Goal: Task Accomplishment & Management: Use online tool/utility

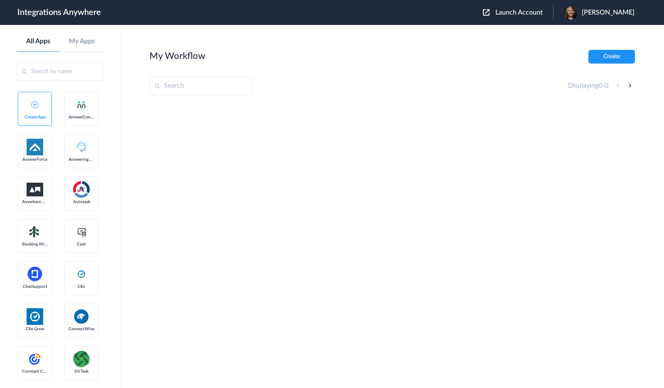
click at [521, 10] on span "Launch Account" at bounding box center [518, 12] width 47 height 7
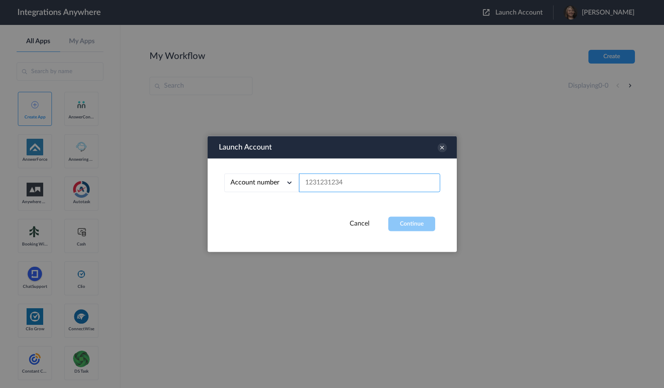
click at [327, 176] on input "text" at bounding box center [369, 183] width 141 height 19
paste input "9108390628"
type input "9108390628"
click at [397, 219] on button "Continue" at bounding box center [411, 224] width 47 height 15
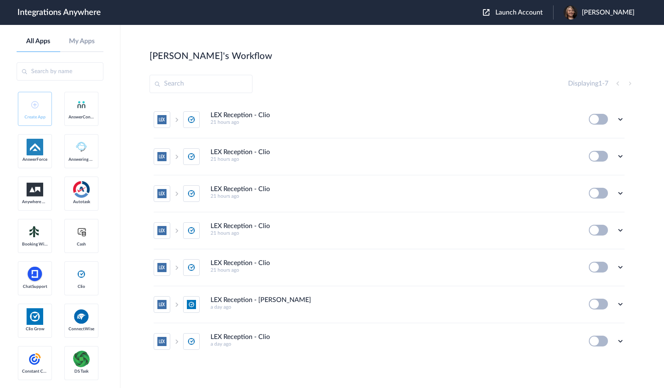
click at [237, 115] on h4 "LEX Reception - Clio" at bounding box center [239, 115] width 59 height 8
click at [241, 117] on h4 "LEX Reception - Clio" at bounding box center [239, 115] width 59 height 8
click at [623, 120] on icon at bounding box center [620, 119] width 8 height 8
click at [600, 156] on link "Task history" at bounding box center [597, 154] width 40 height 6
click at [619, 119] on icon at bounding box center [620, 119] width 8 height 8
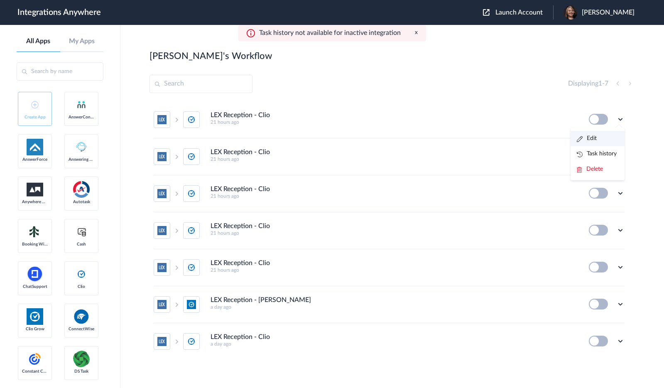
click at [600, 137] on li "Edit" at bounding box center [597, 138] width 54 height 15
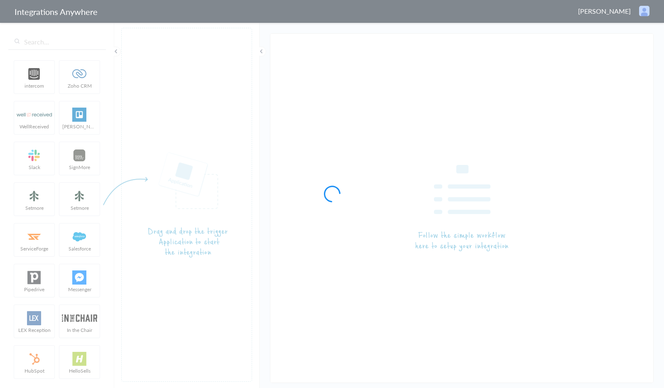
type input "LEX Reception - Clio"
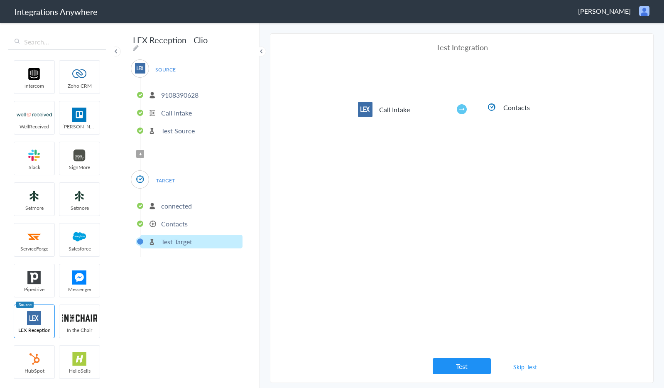
click at [178, 223] on p "Contacts" at bounding box center [174, 224] width 27 height 10
